Goal: Transaction & Acquisition: Purchase product/service

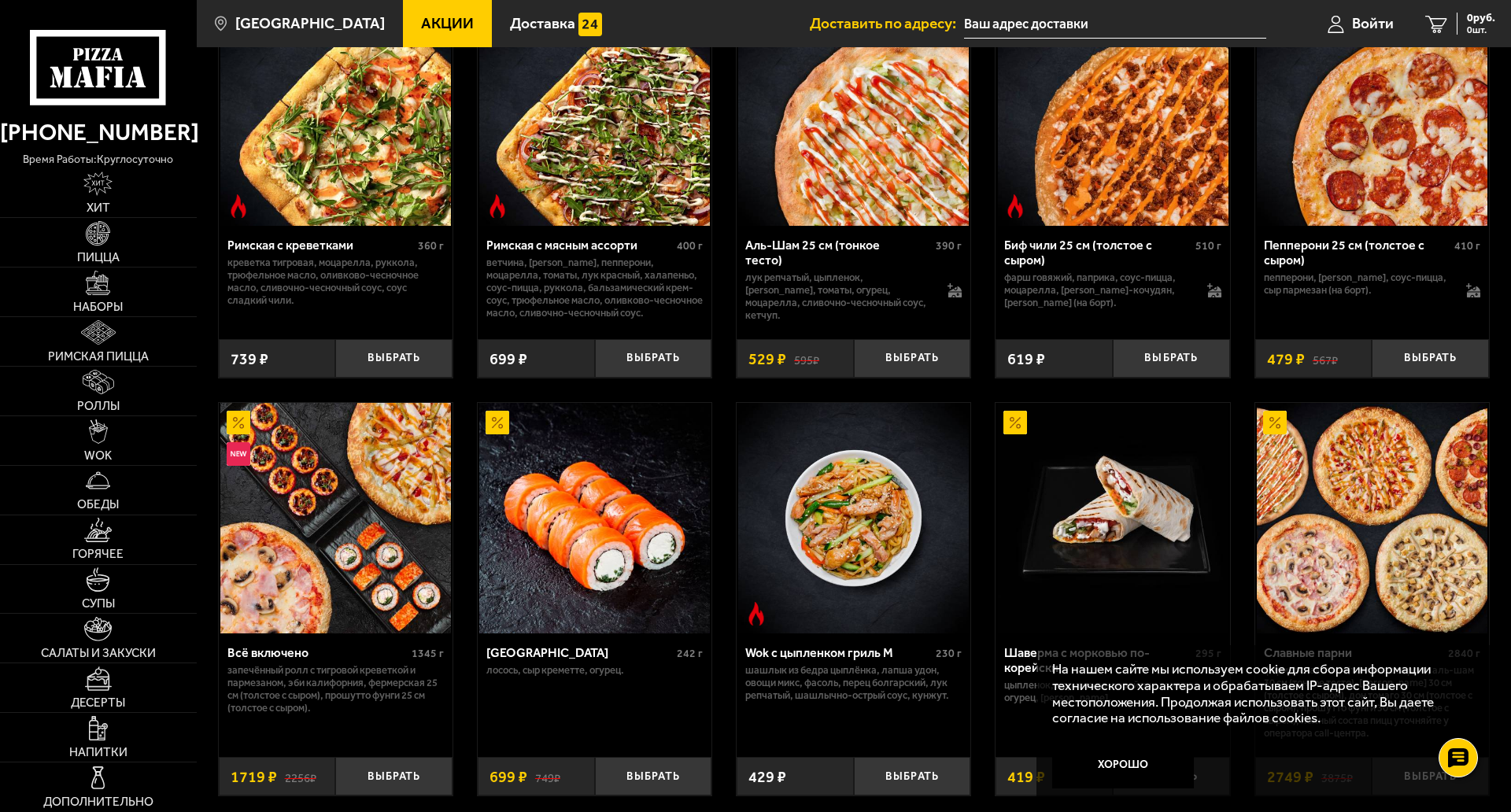
scroll to position [472, 0]
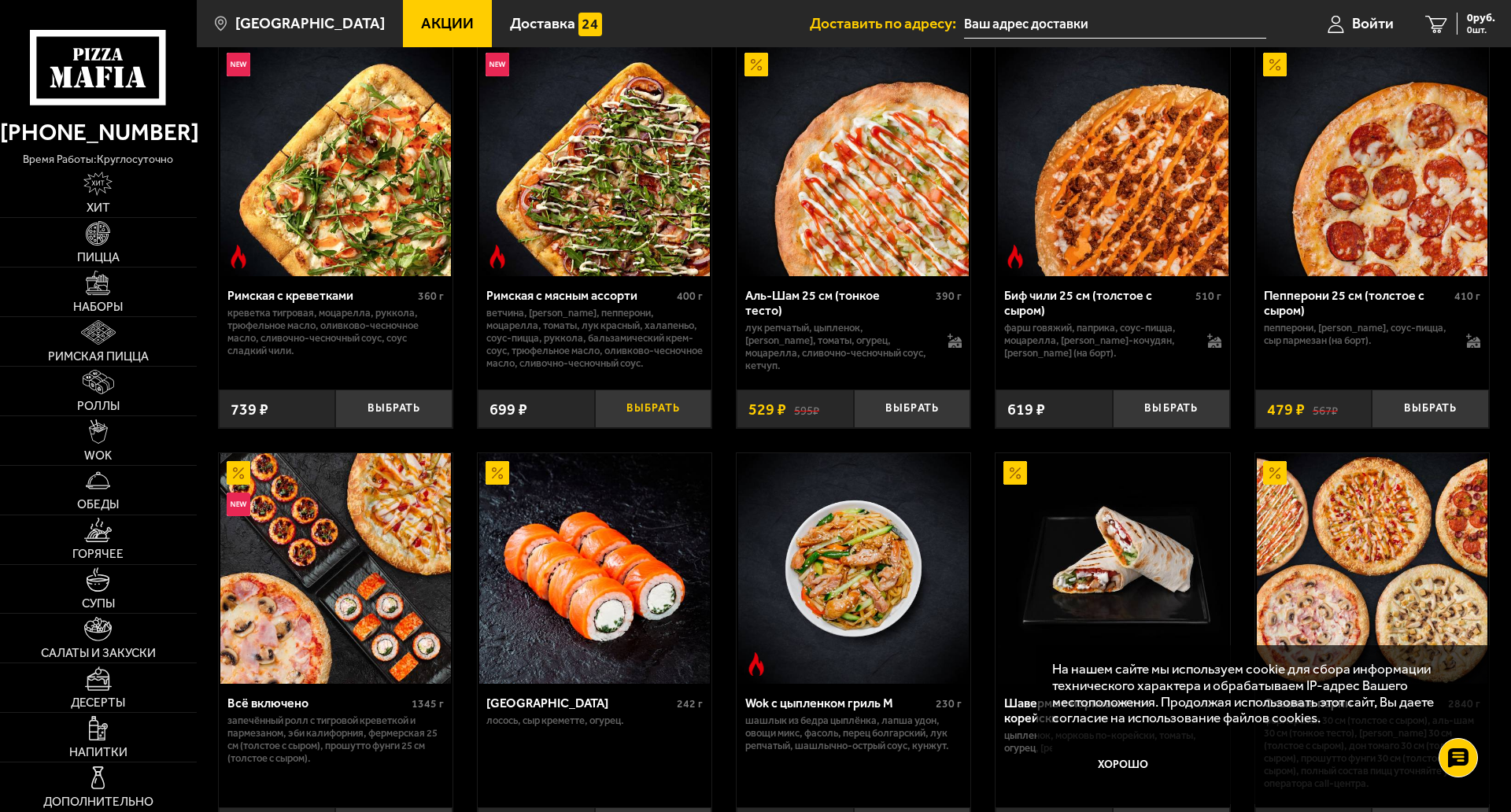
click at [636, 415] on button "Выбрать" at bounding box center [653, 409] width 117 height 38
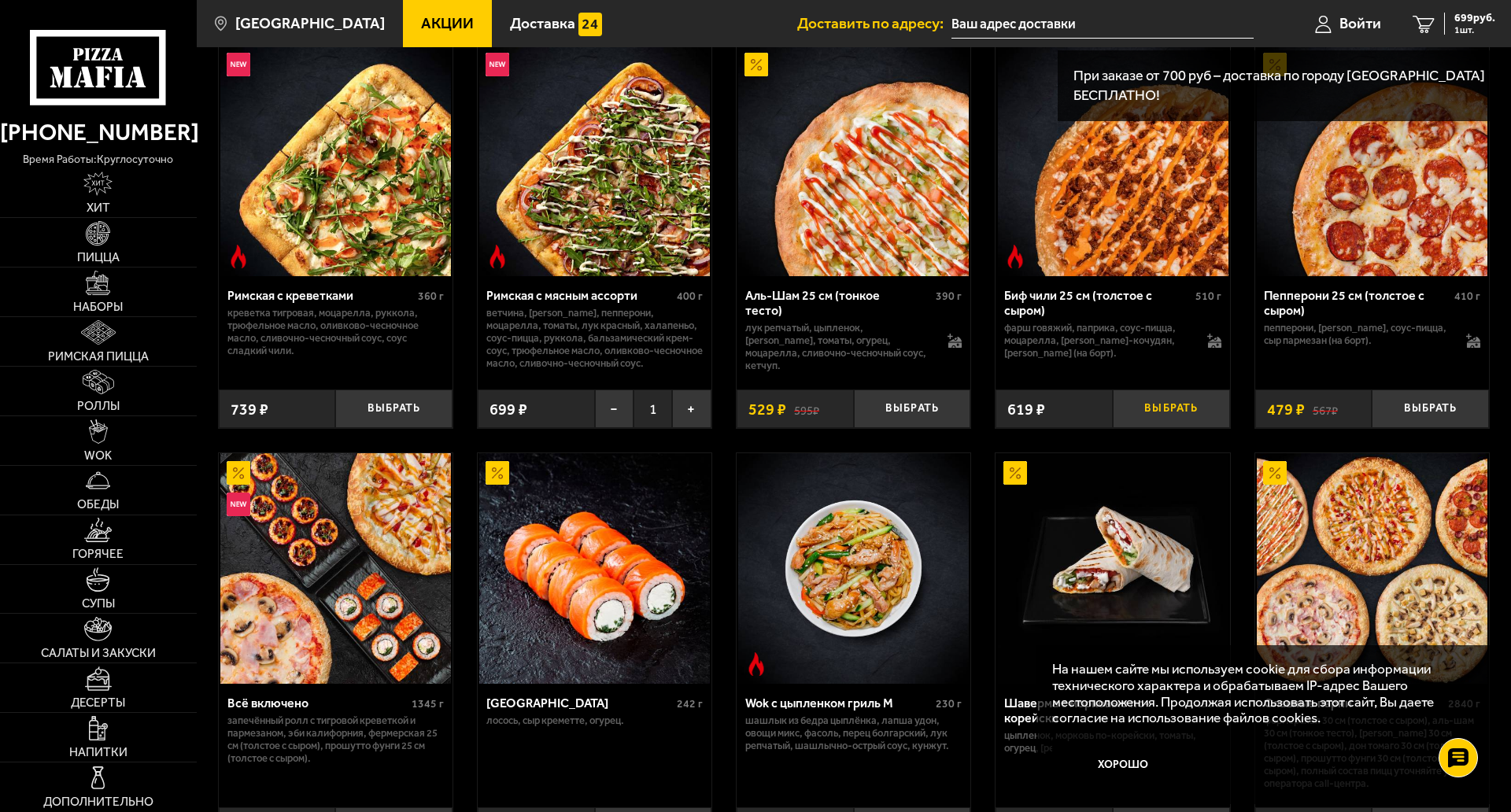
click at [1171, 409] on button "Выбрать" at bounding box center [1171, 409] width 117 height 38
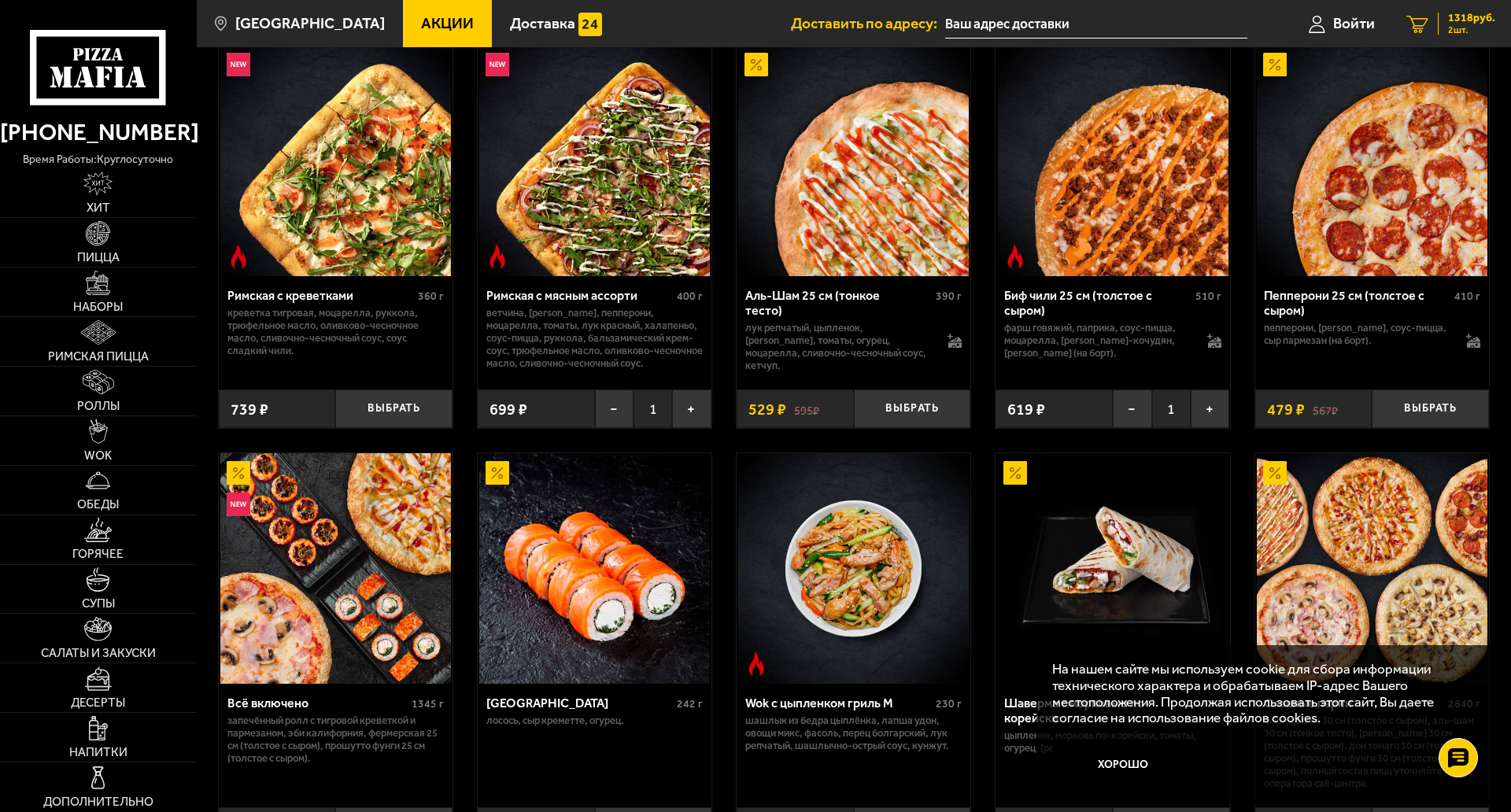
click at [1421, 30] on icon "2" at bounding box center [1416, 23] width 22 height 18
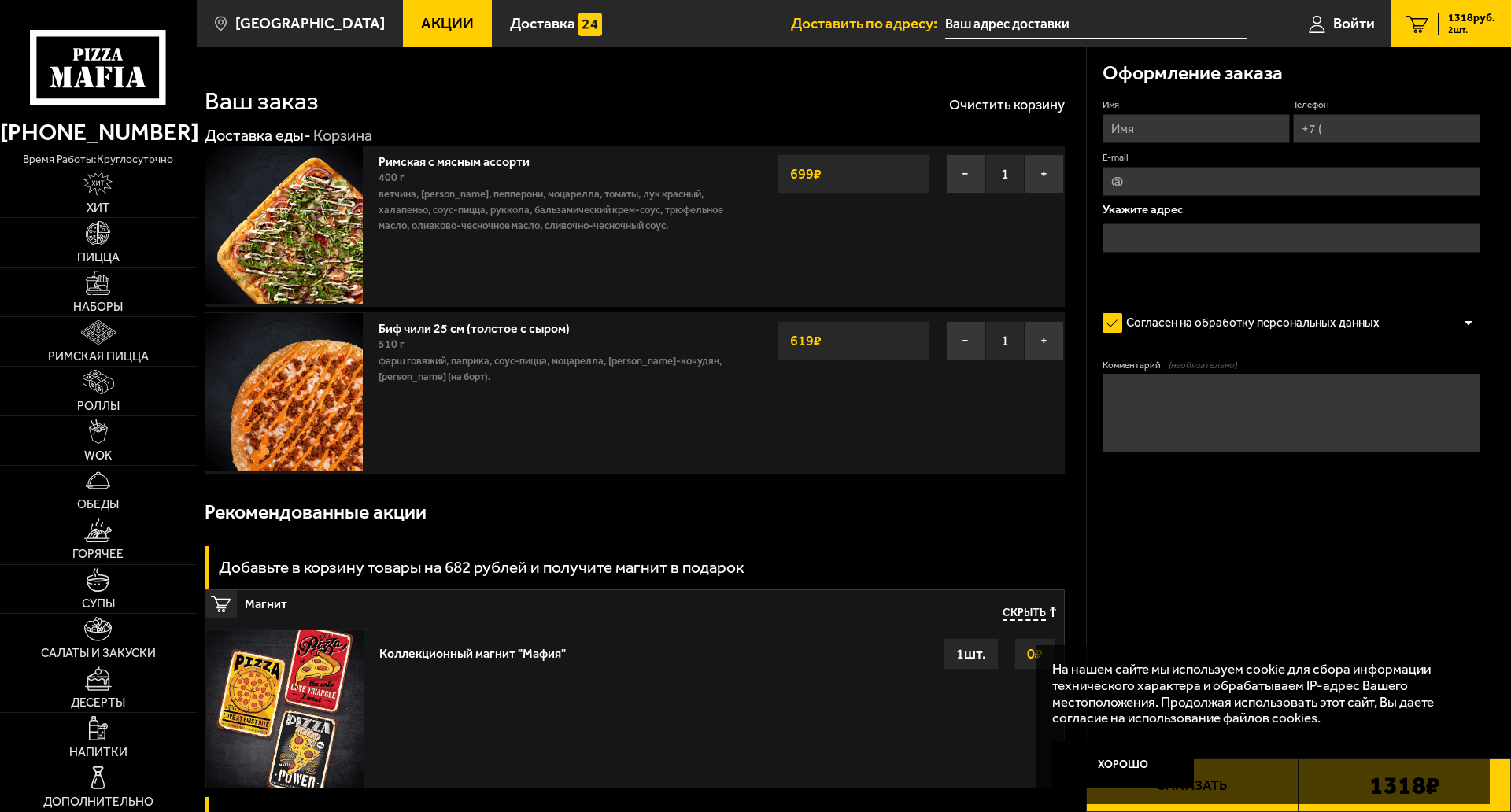
click at [807, 336] on strong "619 ₽" at bounding box center [805, 341] width 39 height 30
click at [463, 326] on link "Биф чили 25 см (толстое с сыром)" at bounding box center [482, 326] width 207 height 20
click at [463, 329] on link "Биф чили 25 см (толстое с сыром)" at bounding box center [482, 326] width 207 height 20
click at [959, 343] on button "−" at bounding box center [965, 340] width 39 height 39
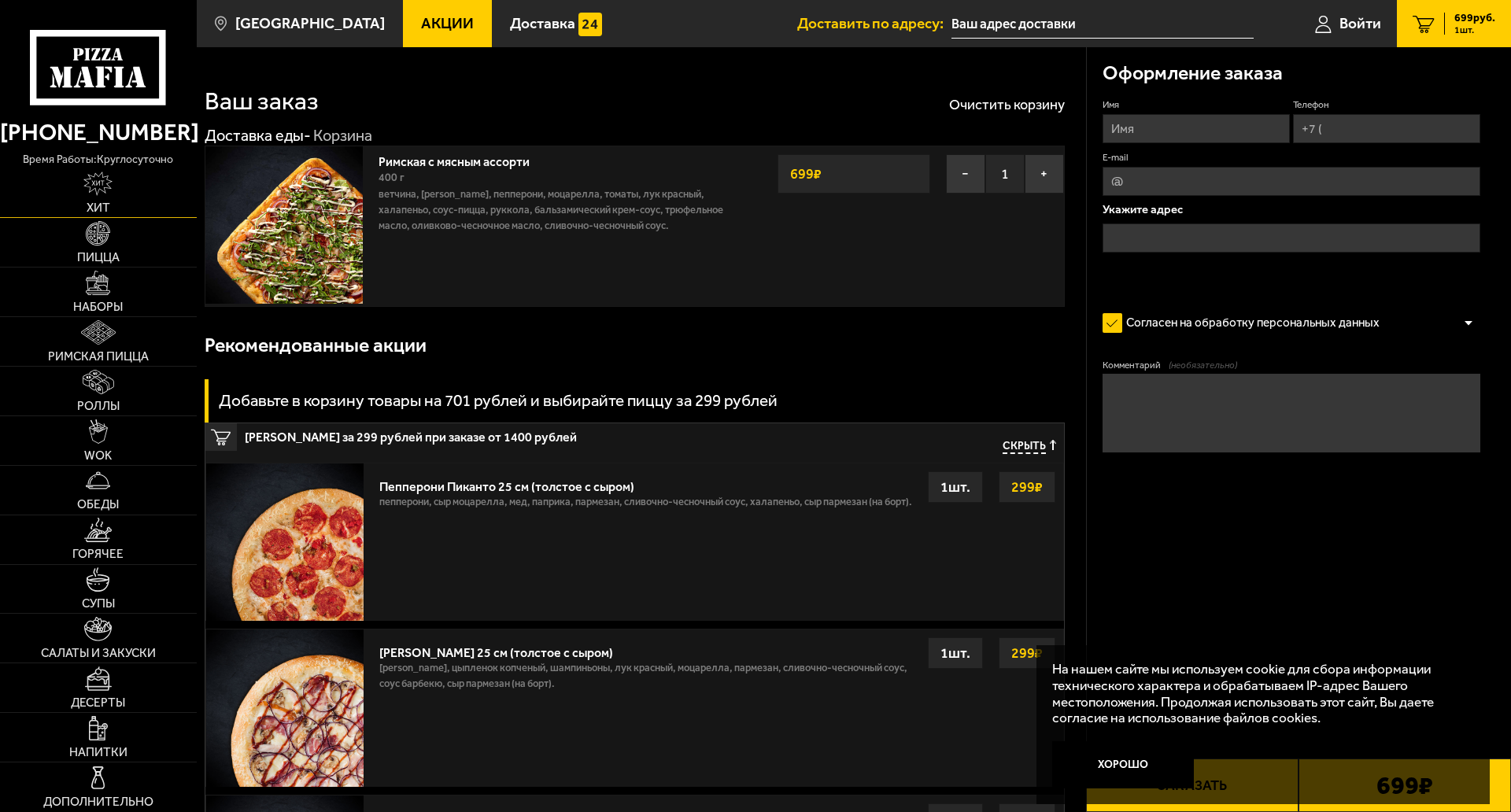
click at [94, 177] on img at bounding box center [97, 183] width 29 height 24
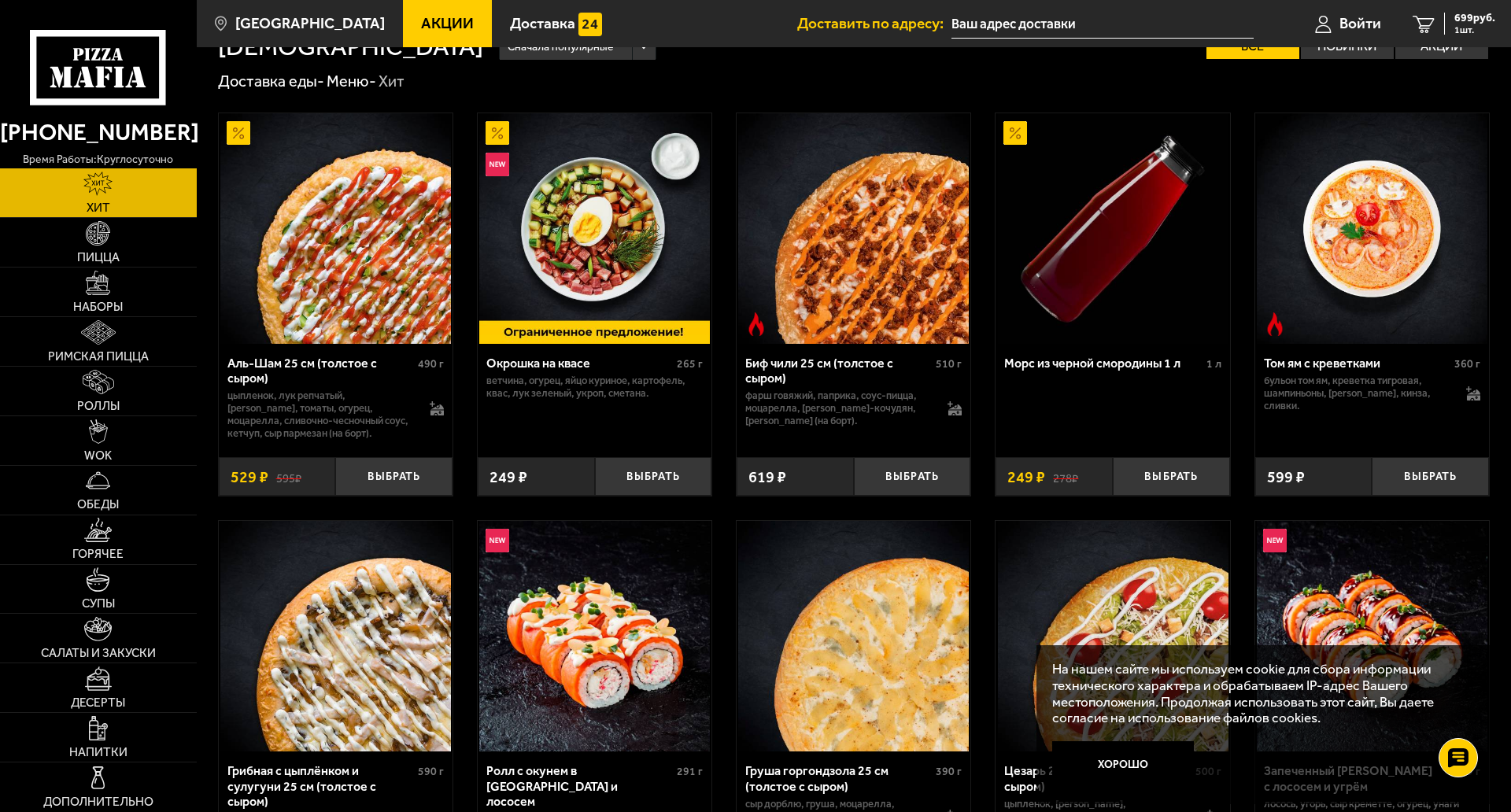
scroll to position [78, 0]
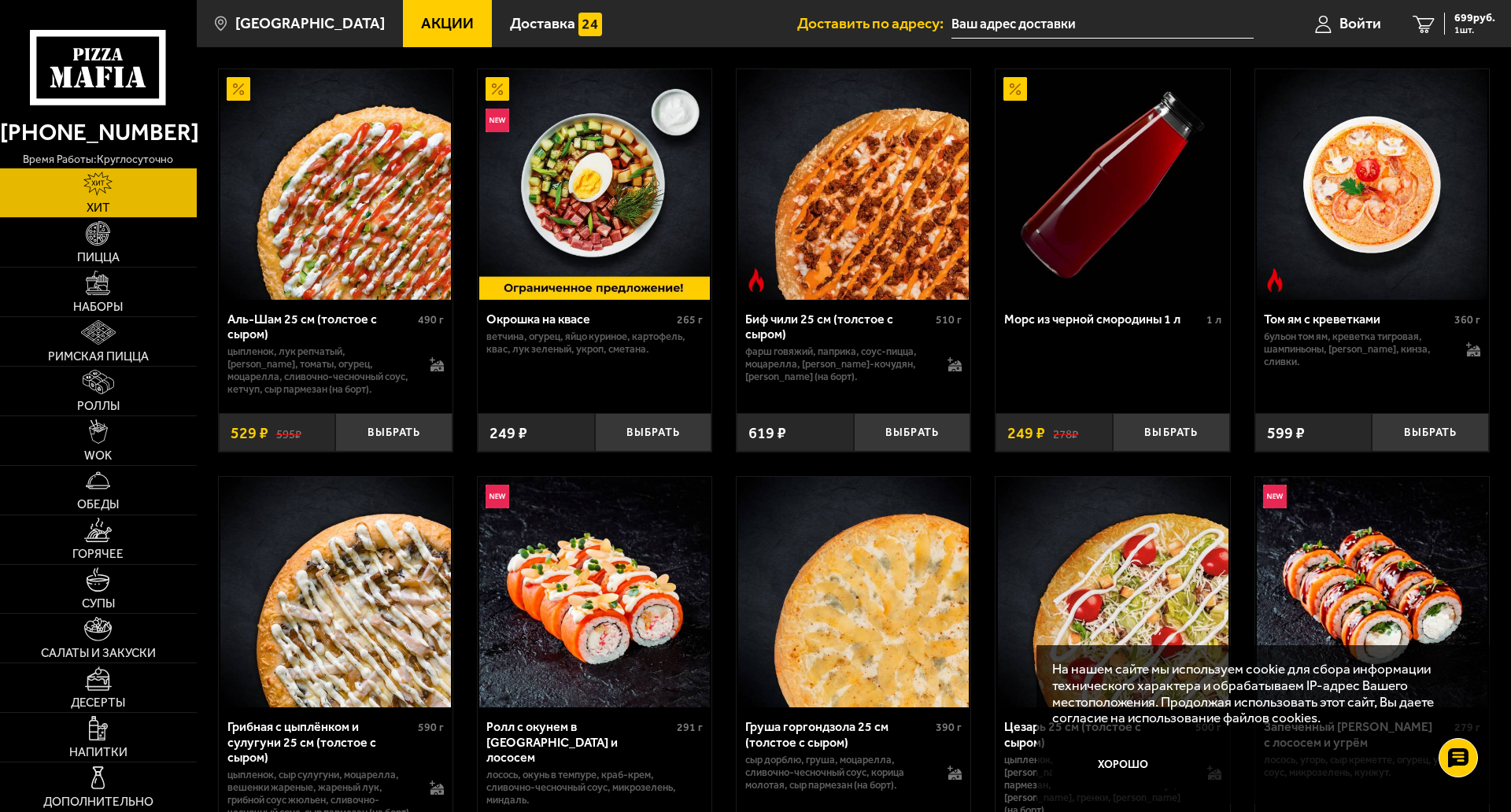
click at [859, 321] on div "Биф чили 25 см (толстое с сыром)" at bounding box center [838, 326] width 186 height 30
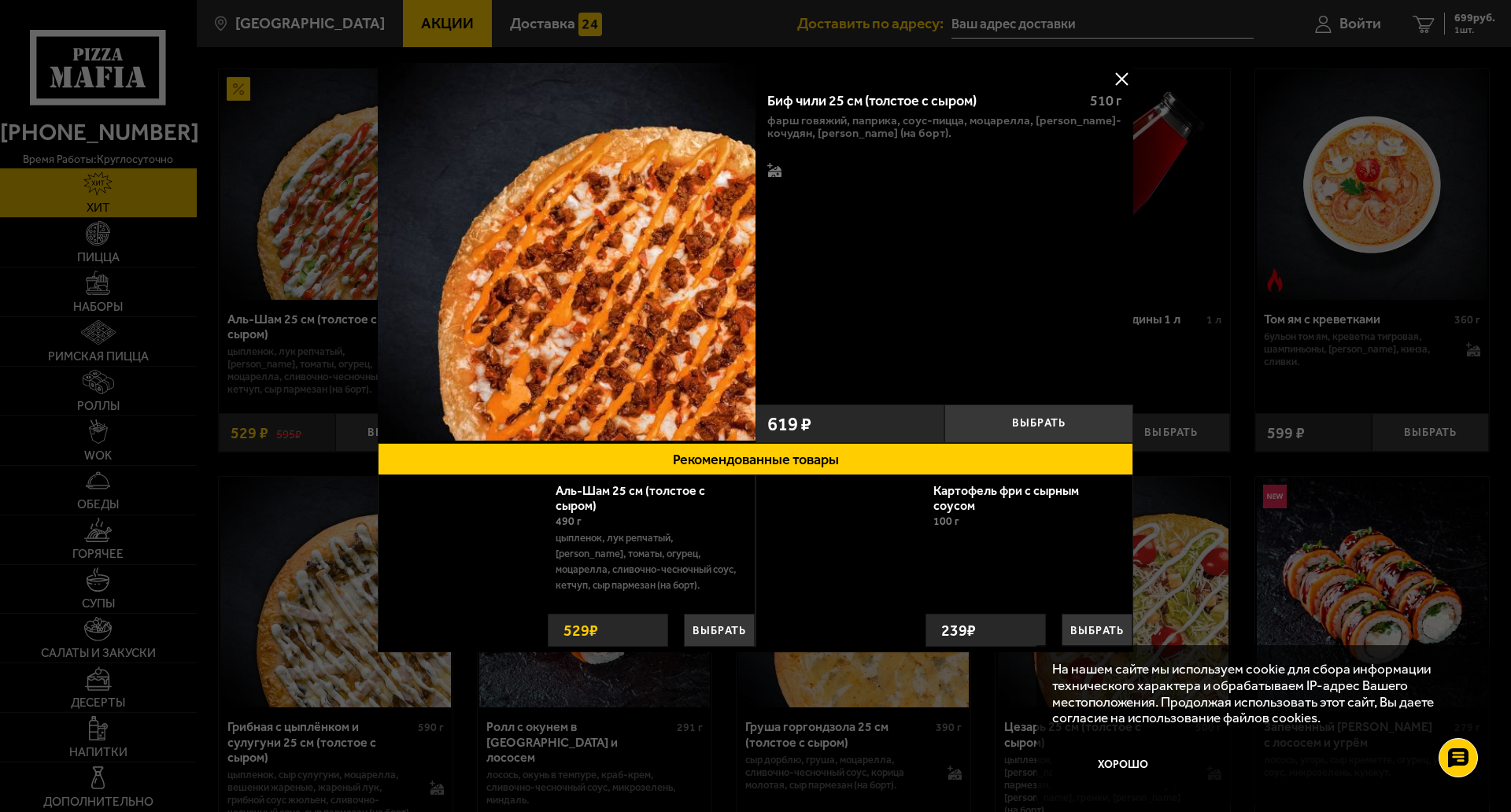
scroll to position [11, 0]
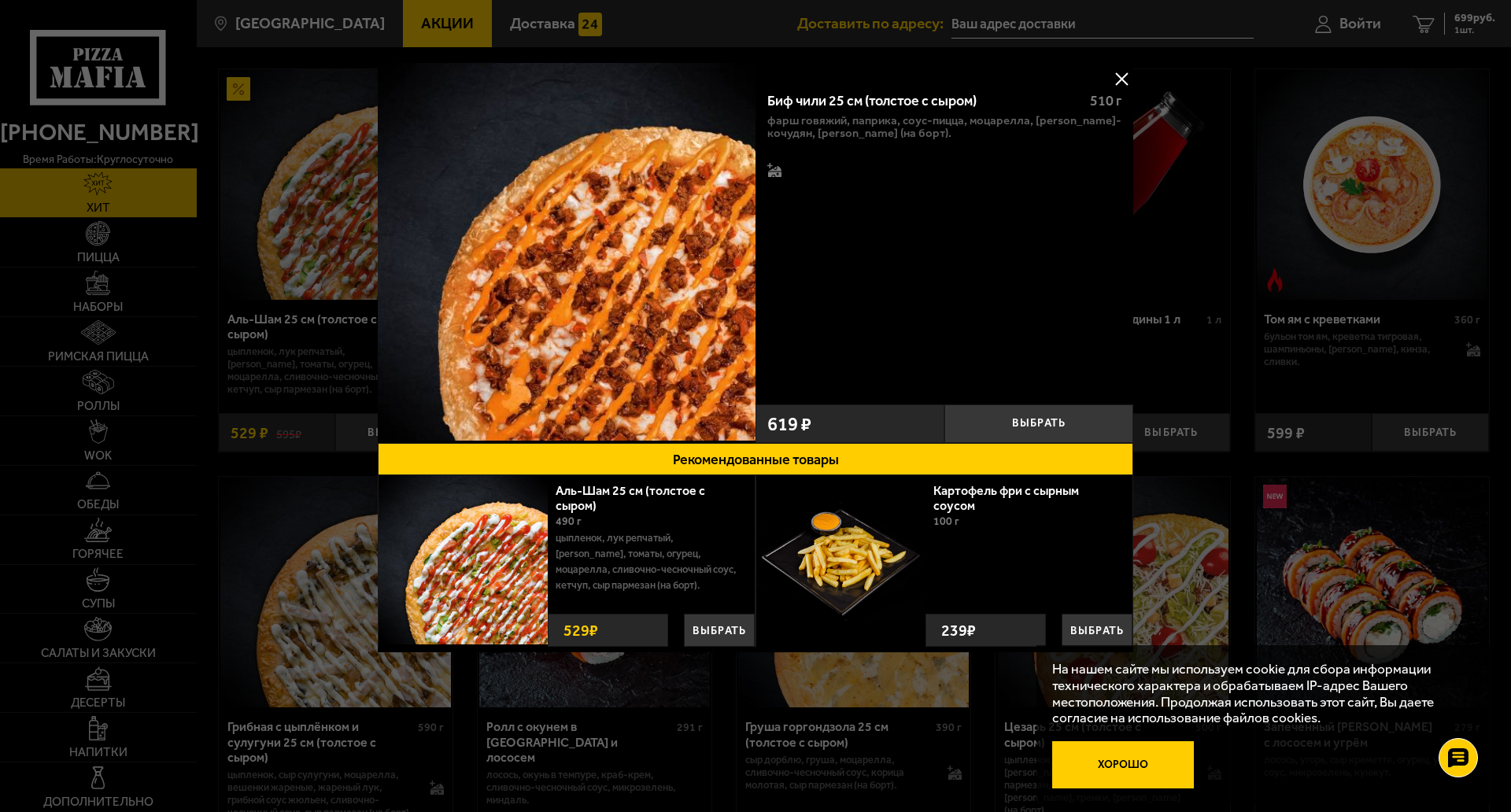
click at [1160, 741] on button "Хорошо" at bounding box center [1122, 764] width 142 height 47
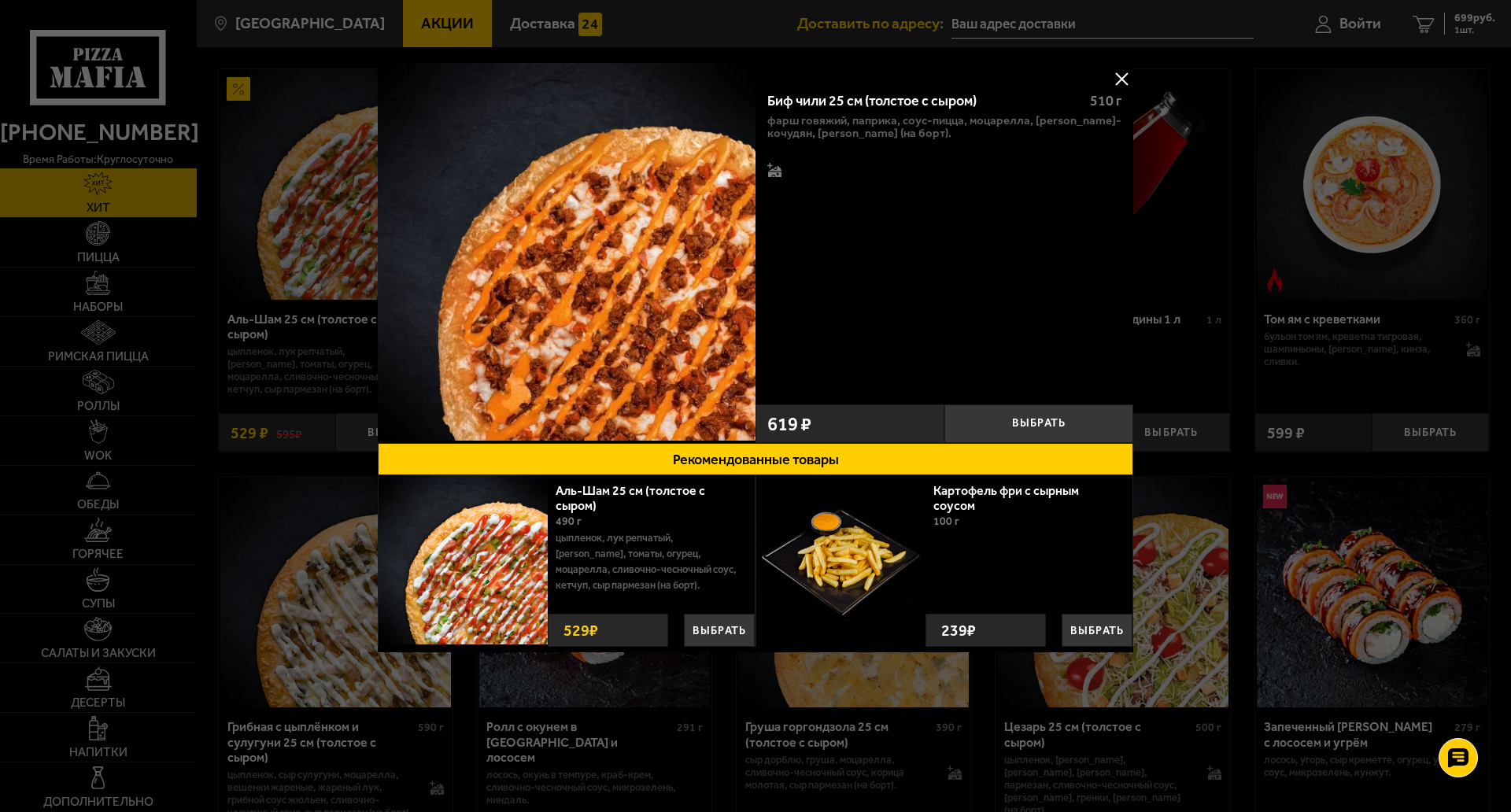
click at [601, 615] on strong "529 ₽" at bounding box center [580, 630] width 43 height 31
click at [569, 539] on p "цыпленок, лук репчатый, [PERSON_NAME], томаты, огурец, моцарелла, сливочно-чесн…" at bounding box center [649, 562] width 187 height 63
click at [478, 515] on img at bounding box center [463, 560] width 170 height 170
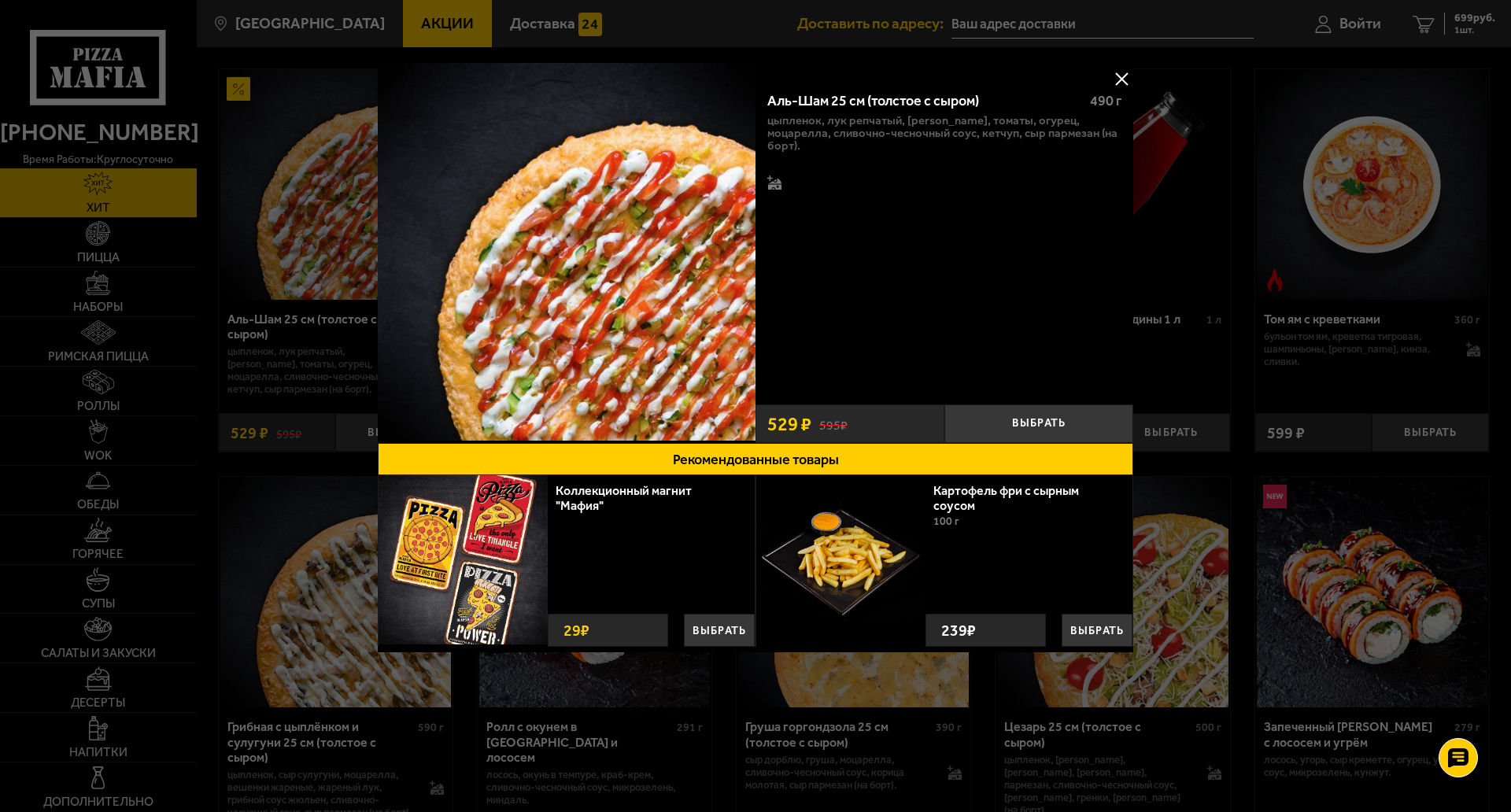
click at [569, 497] on link "Коллекционный магнит "Мафия"" at bounding box center [623, 498] width 136 height 30
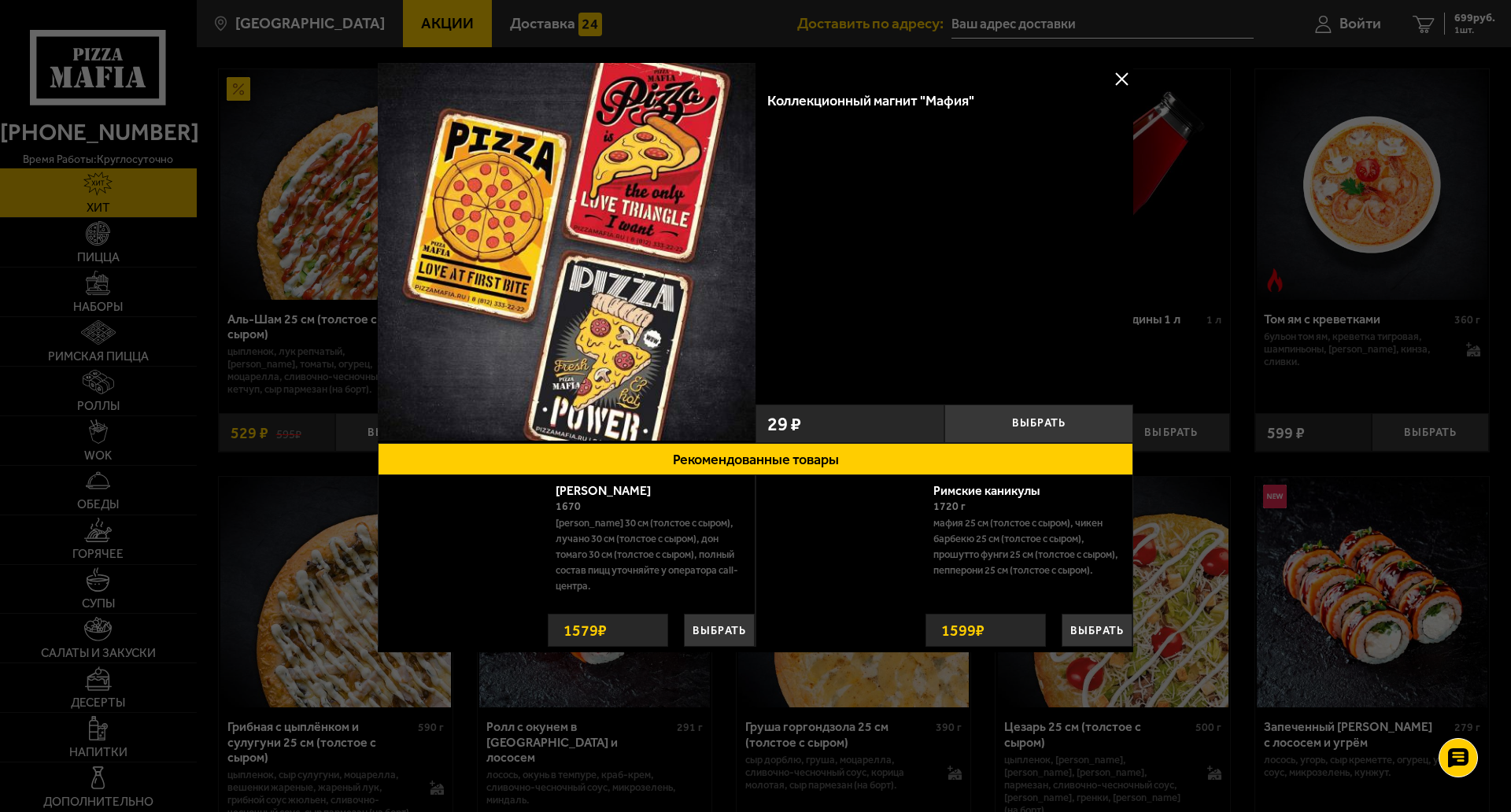
scroll to position [11, 0]
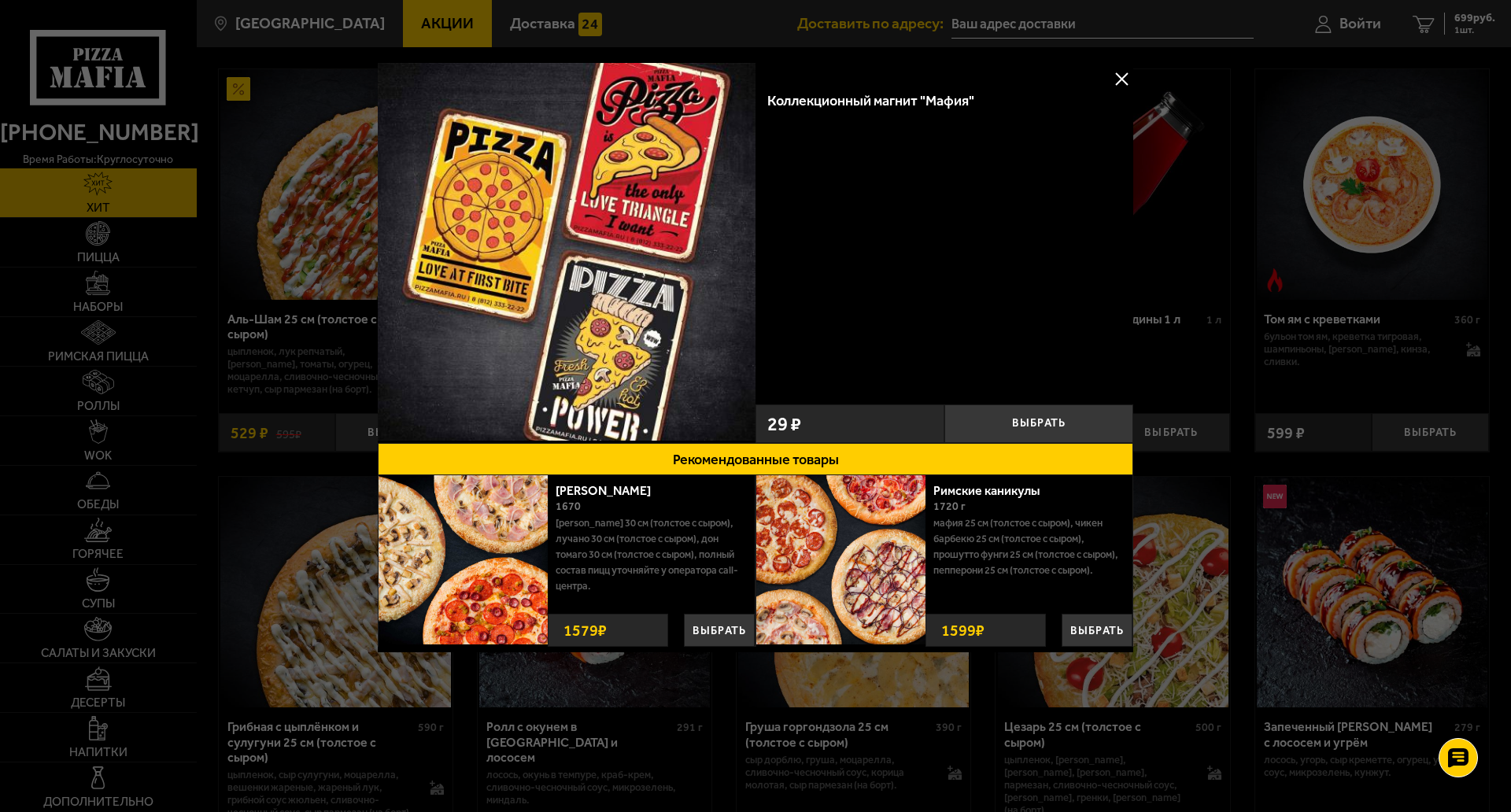
click at [1119, 74] on button at bounding box center [1121, 78] width 23 height 23
